Goal: Information Seeking & Learning: Learn about a topic

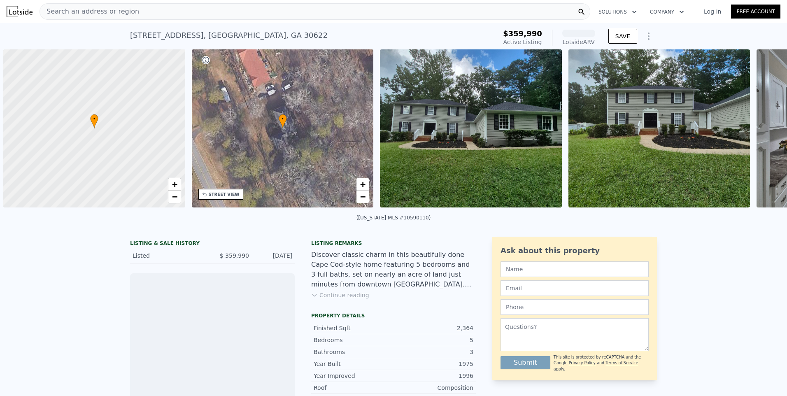
scroll to position [0, 3]
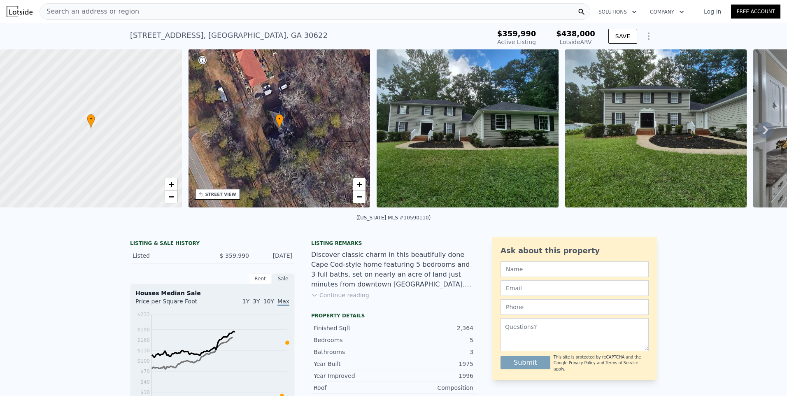
click at [757, 134] on icon at bounding box center [765, 130] width 16 height 16
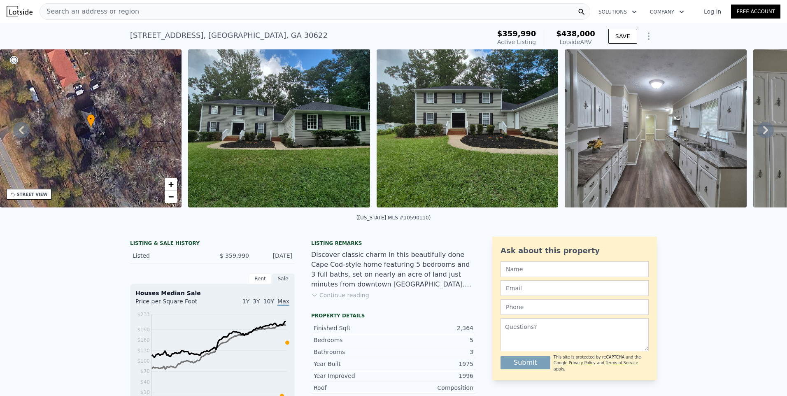
click at [757, 134] on icon at bounding box center [765, 130] width 16 height 16
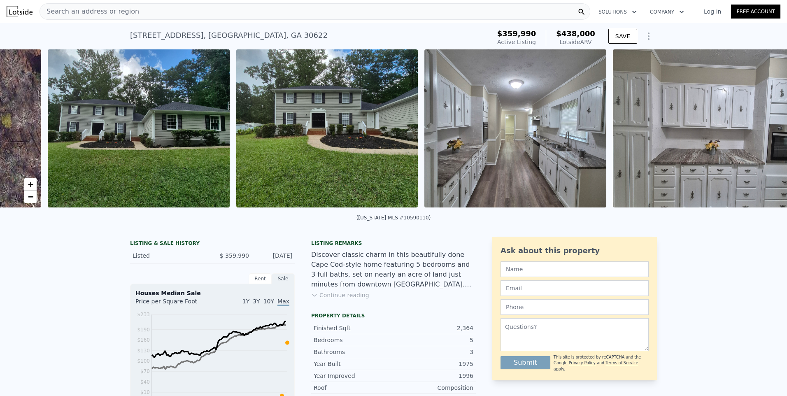
scroll to position [0, 377]
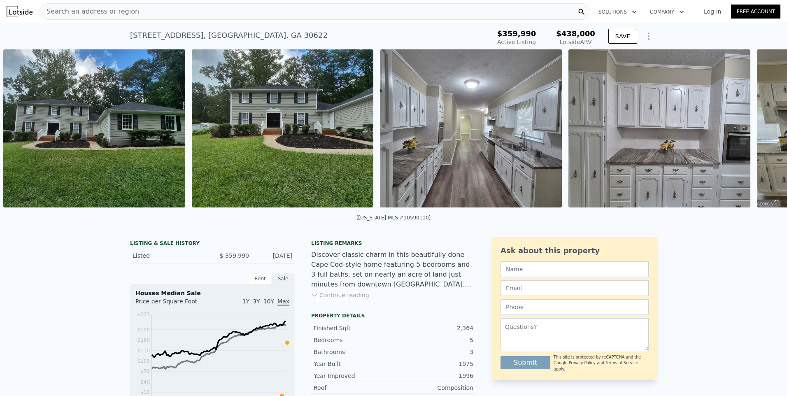
click at [756, 134] on div "• + − • + − STREET VIEW Loading... SATELLITE VIEW" at bounding box center [393, 129] width 787 height 161
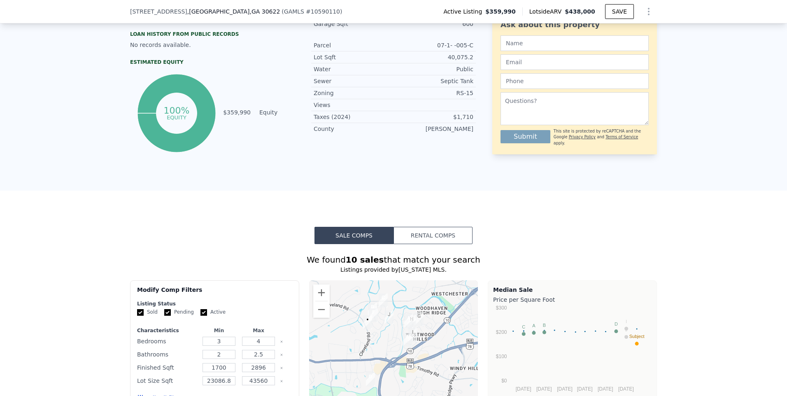
scroll to position [48, 0]
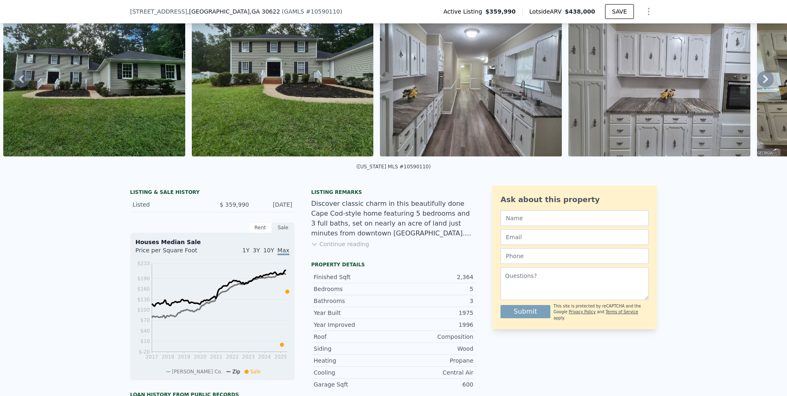
click at [757, 82] on icon at bounding box center [765, 79] width 16 height 16
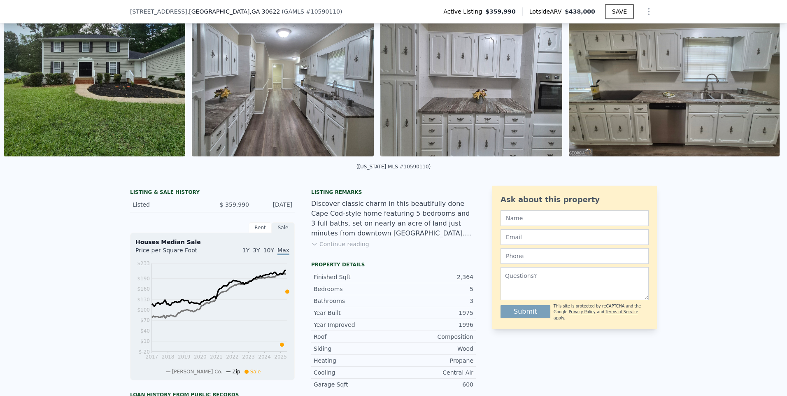
scroll to position [0, 565]
click at [754, 81] on img at bounding box center [673, 77] width 211 height 158
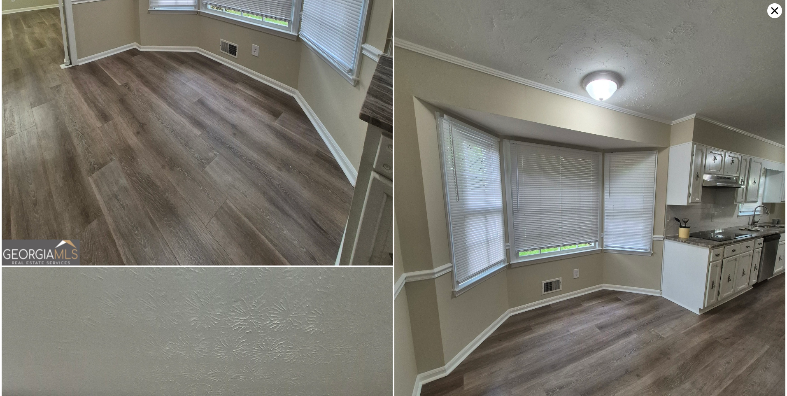
scroll to position [1678, 0]
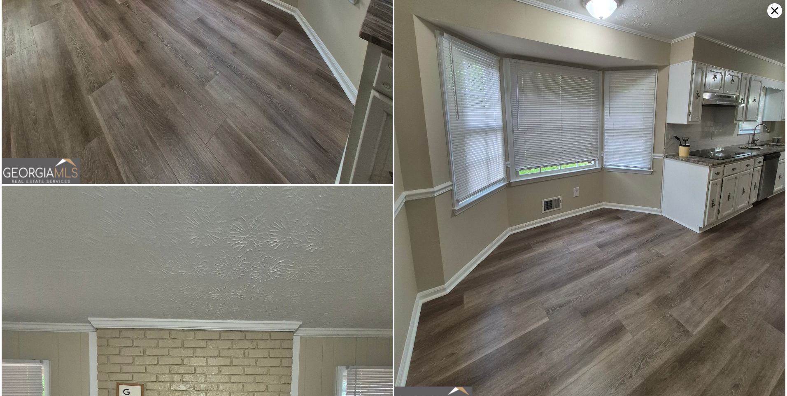
click at [773, 9] on icon at bounding box center [774, 10] width 7 height 7
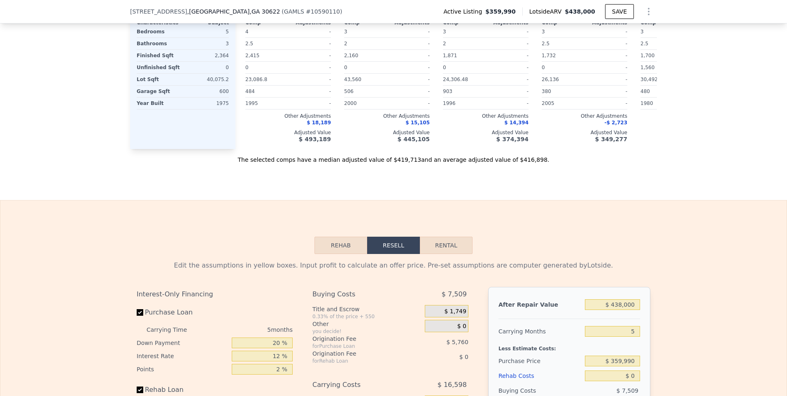
scroll to position [1036, 0]
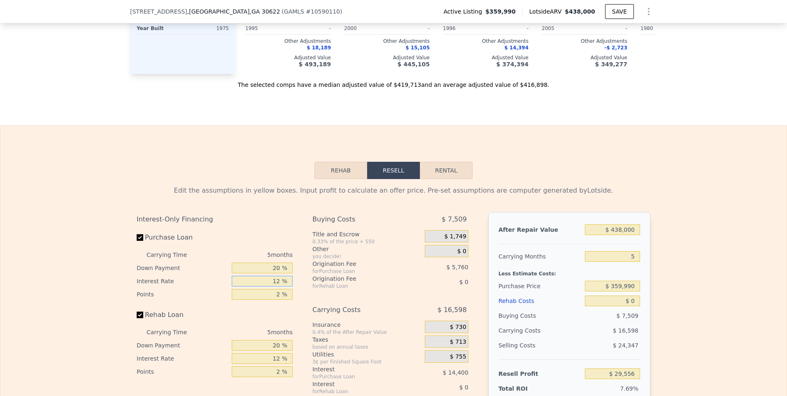
click at [245, 286] on input "12 %" at bounding box center [262, 281] width 61 height 11
drag, startPoint x: 245, startPoint y: 295, endPoint x: 348, endPoint y: 291, distance: 103.4
click at [345, 292] on div "Interest-Only Financing Purchase Loan Carrying Time 5 months Down Payment 20 % …" at bounding box center [394, 348] width 514 height 273
click at [129, 163] on div "Rehab Resell Rental Edit the assumptions in yellow boxes. Input profit to calcu…" at bounding box center [393, 323] width 787 height 397
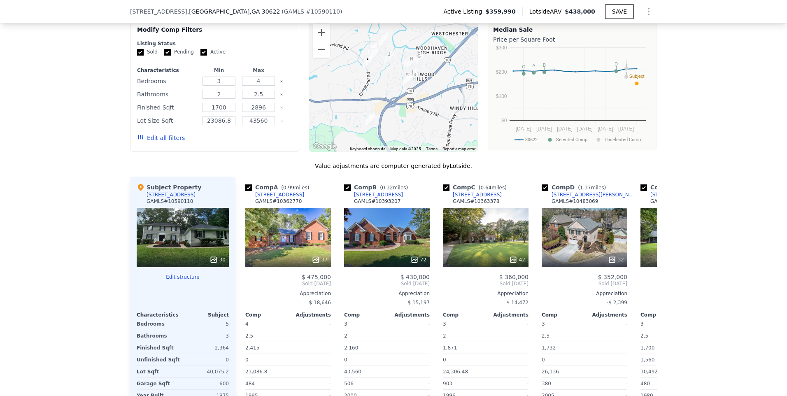
scroll to position [542, 0]
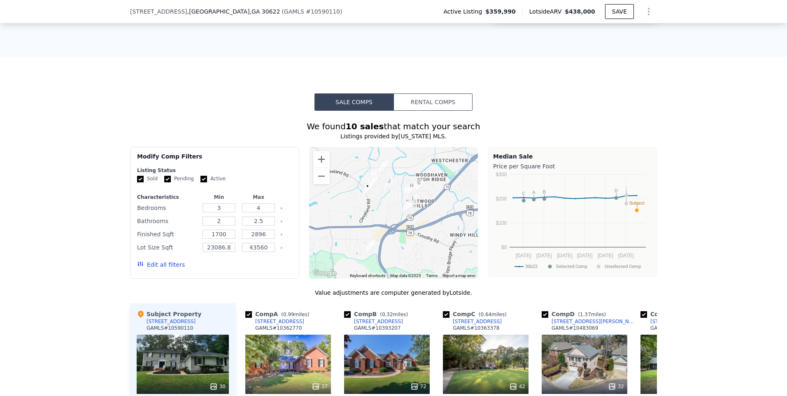
click at [421, 98] on div "Sale Comps Rental Comps We found 10 sales that match your search Listings provi…" at bounding box center [393, 338] width 787 height 562
click at [421, 105] on button "Rental Comps" at bounding box center [432, 101] width 79 height 17
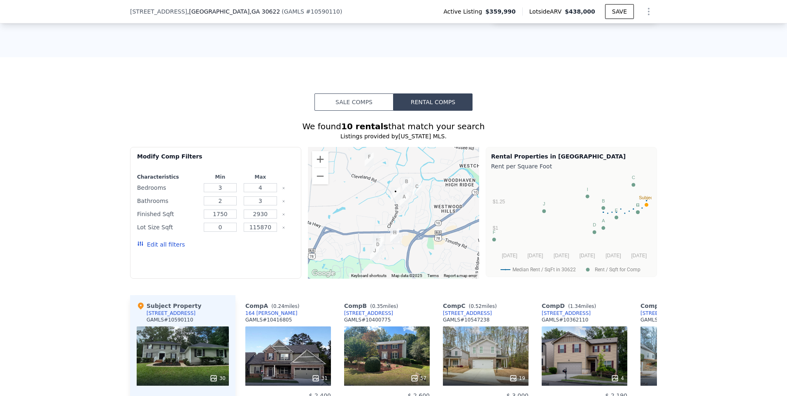
click at [351, 109] on button "Sale Comps" at bounding box center [353, 101] width 79 height 17
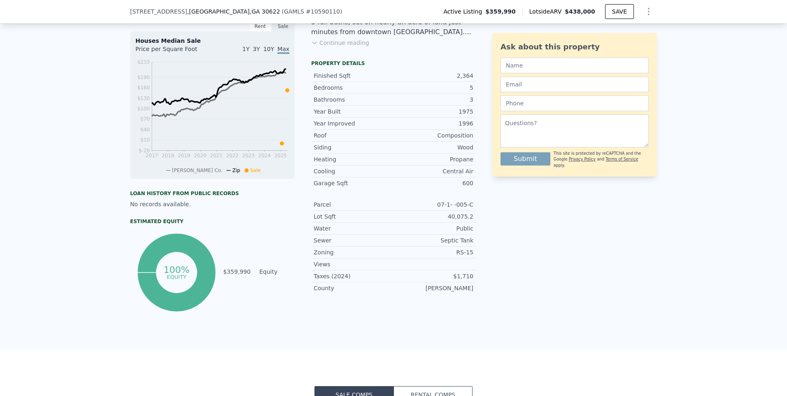
scroll to position [130, 0]
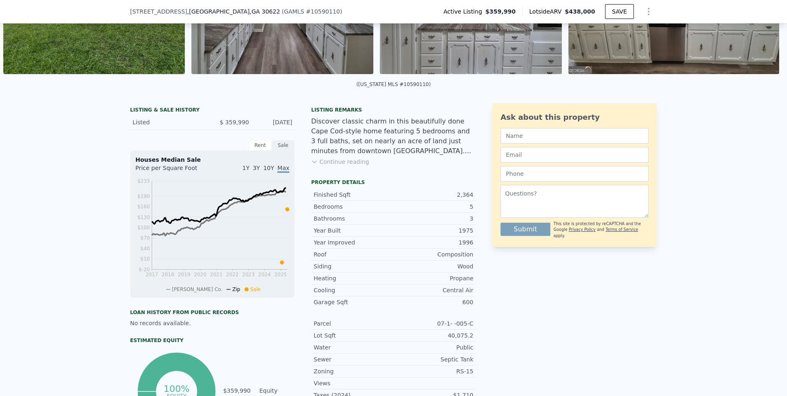
click at [595, 119] on div "Ask about this property" at bounding box center [574, 118] width 148 height 12
click at [264, 151] on div "Rent" at bounding box center [260, 145] width 23 height 11
click at [282, 151] on div "Sale" at bounding box center [283, 145] width 23 height 11
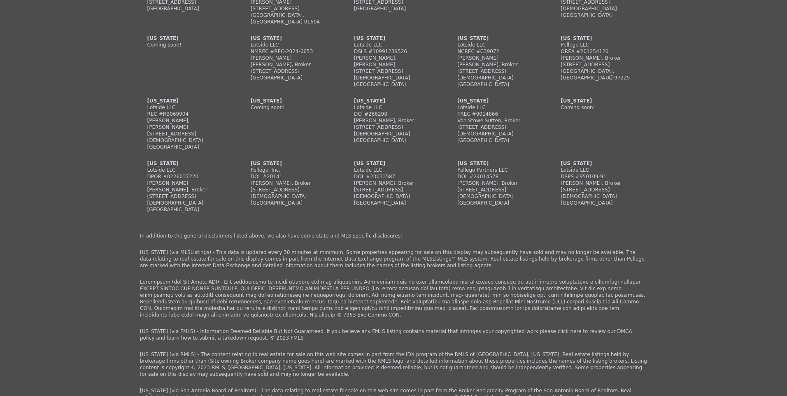
scroll to position [1909, 0]
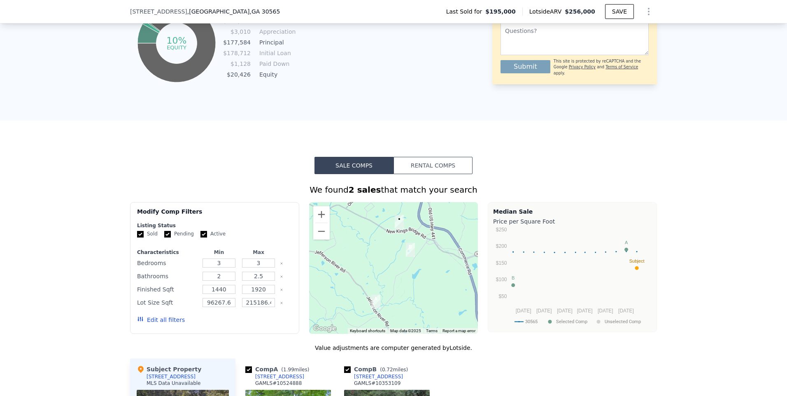
scroll to position [697, 0]
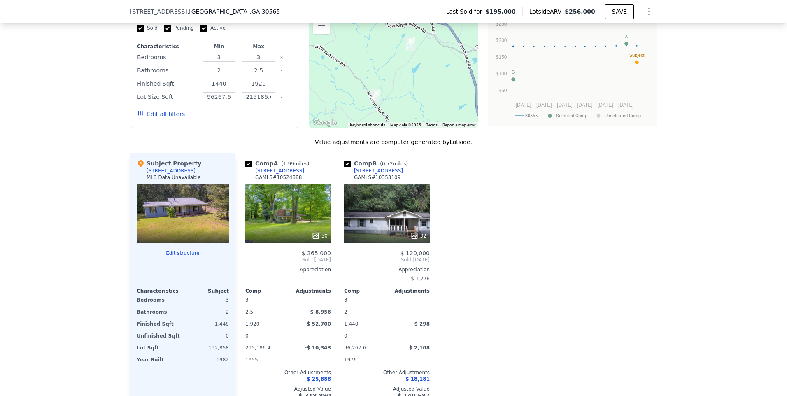
click at [167, 226] on div at bounding box center [183, 213] width 92 height 59
click at [168, 243] on div at bounding box center [183, 235] width 92 height 15
click at [180, 174] on div "[STREET_ADDRESS]" at bounding box center [171, 170] width 49 height 7
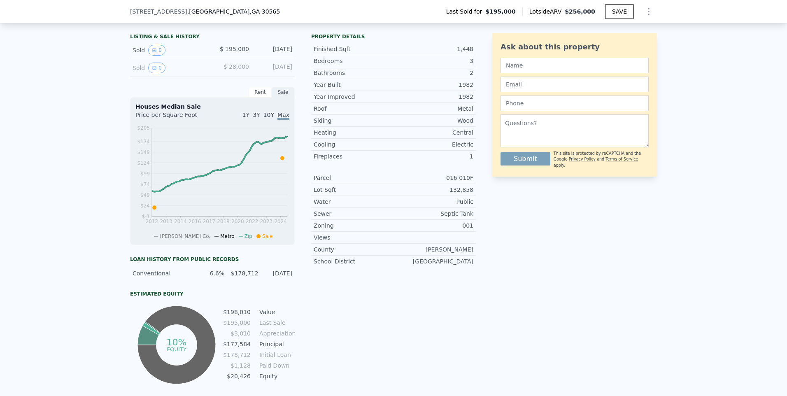
scroll to position [79, 0]
